Goal: Transaction & Acquisition: Subscribe to service/newsletter

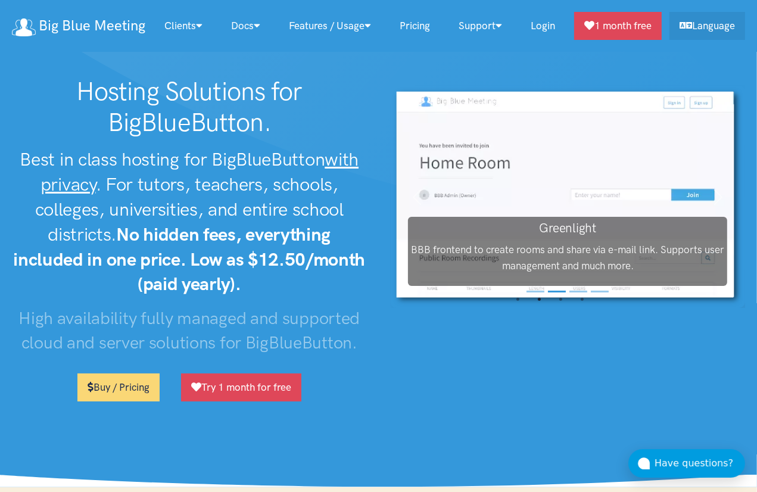
click at [549, 33] on link "Login" at bounding box center [542, 26] width 53 height 26
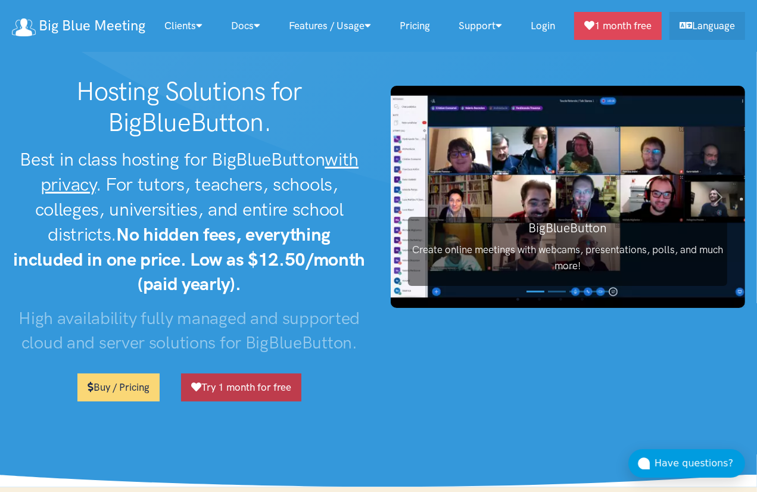
click at [255, 395] on link "Try 1 month for free" at bounding box center [241, 387] width 120 height 28
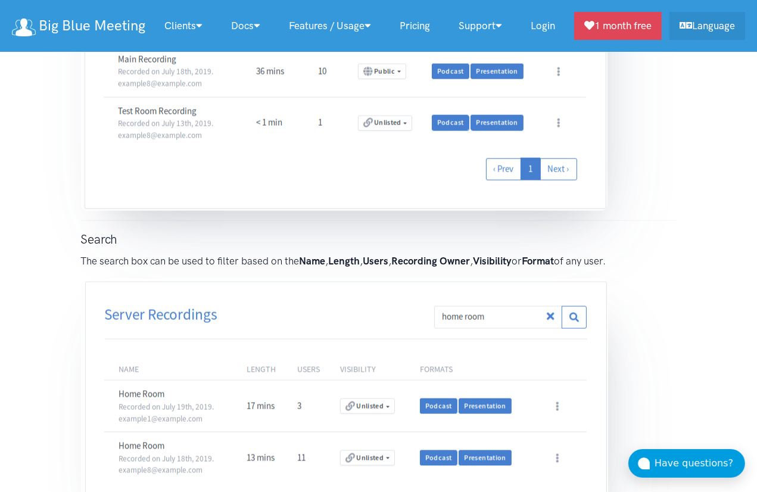
scroll to position [1476, 0]
